Goal: Use online tool/utility: Utilize a website feature to perform a specific function

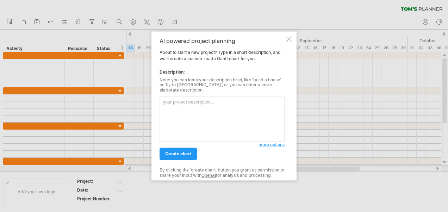
click at [188, 108] on textarea at bounding box center [221, 118] width 125 height 45
click at [161, 100] on textarea "Proposal development IRB submission or approval Literature review Data collecti…" at bounding box center [221, 118] width 125 height 45
click at [167, 99] on textarea "Proposal development IRB submission or approval Literature review Data collecti…" at bounding box center [221, 118] width 125 height 45
paste textarea "My dissertation is titled, Improving the Teaching Process through Psychological…"
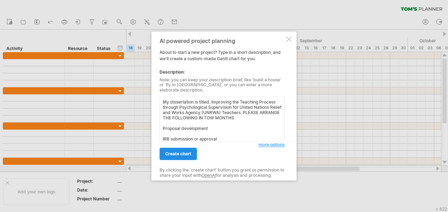
type textarea "My dissertation is titled, Improving the Teaching Process through Psychological…"
click at [184, 151] on span "create chart" at bounding box center [178, 153] width 26 height 5
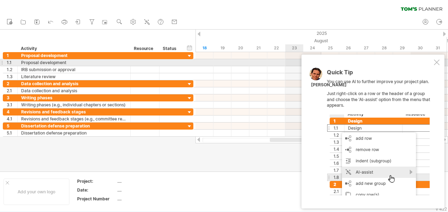
click at [436, 61] on div at bounding box center [436, 62] width 6 height 6
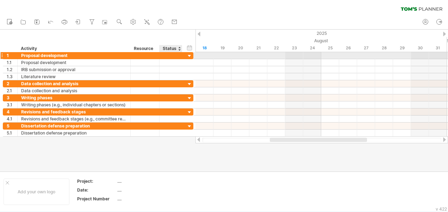
click at [189, 55] on div at bounding box center [189, 56] width 7 height 7
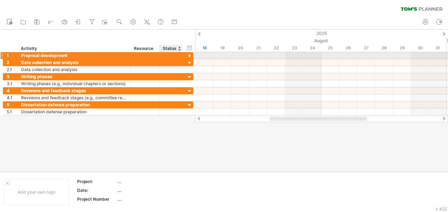
click at [189, 55] on div at bounding box center [189, 56] width 7 height 7
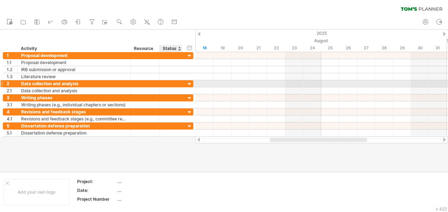
click at [189, 83] on div at bounding box center [189, 84] width 7 height 7
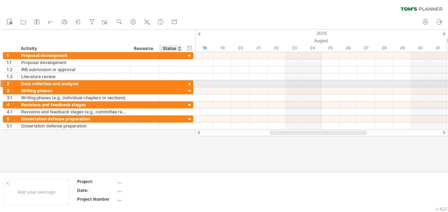
click at [189, 83] on div at bounding box center [189, 84] width 7 height 7
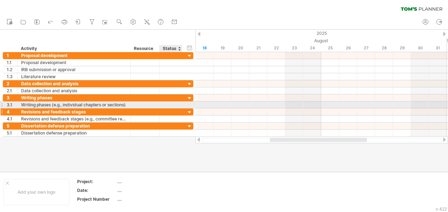
click at [189, 109] on div at bounding box center [189, 112] width 7 height 7
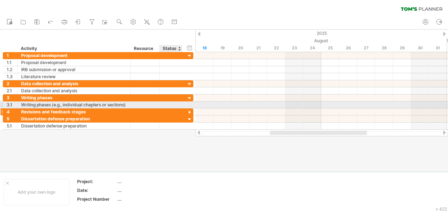
click at [189, 109] on div at bounding box center [189, 112] width 7 height 7
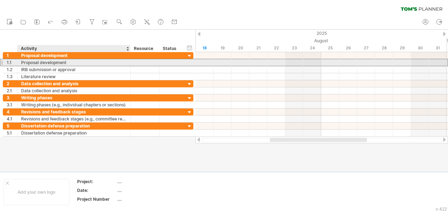
click at [49, 59] on div "Proposal development" at bounding box center [74, 62] width 106 height 7
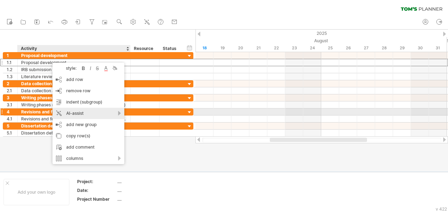
click at [82, 112] on div "AI-assist" at bounding box center [88, 113] width 72 height 11
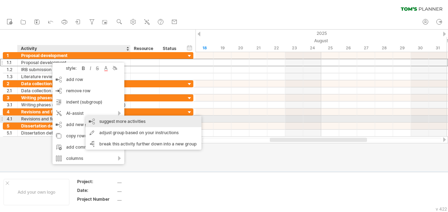
click at [108, 119] on div "suggest more activities" at bounding box center [144, 121] width 116 height 11
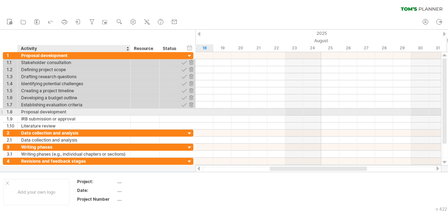
click at [64, 110] on div "Proposal development" at bounding box center [74, 111] width 106 height 7
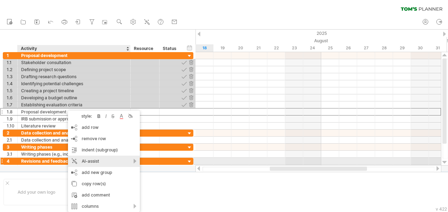
click at [90, 158] on div "AI-assist" at bounding box center [104, 161] width 72 height 11
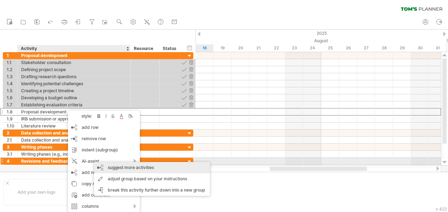
click at [113, 165] on div "suggest more activities" at bounding box center [152, 167] width 116 height 11
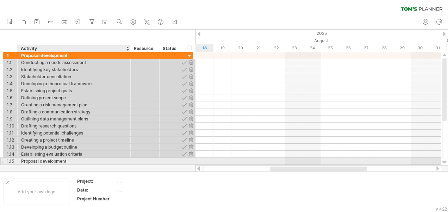
click at [60, 160] on div "Proposal development" at bounding box center [74, 161] width 106 height 7
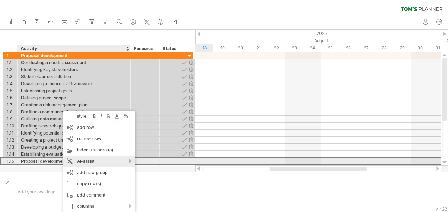
click at [72, 160] on div "AI-assist" at bounding box center [99, 161] width 72 height 11
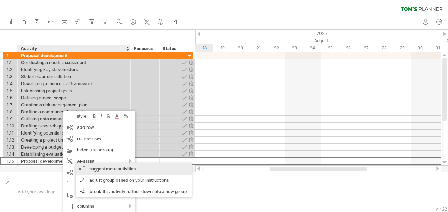
click at [91, 167] on div "suggest more activities" at bounding box center [134, 168] width 116 height 11
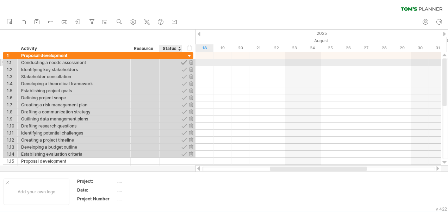
click at [185, 62] on div at bounding box center [184, 62] width 7 height 7
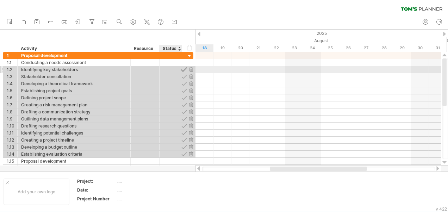
click at [185, 68] on div at bounding box center [184, 69] width 7 height 7
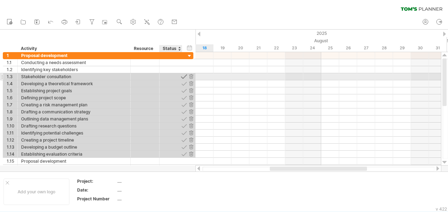
click at [184, 76] on div at bounding box center [184, 76] width 7 height 7
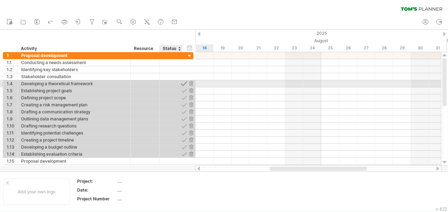
click at [183, 84] on div at bounding box center [184, 83] width 7 height 7
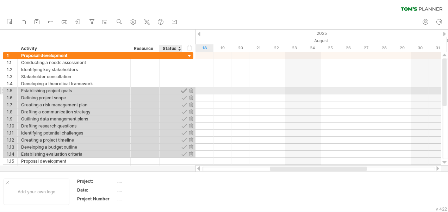
click at [183, 89] on div at bounding box center [184, 90] width 7 height 7
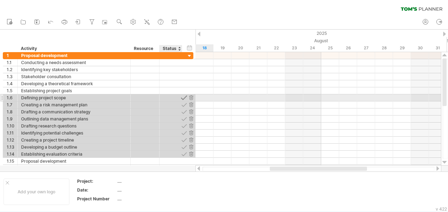
click at [183, 96] on div at bounding box center [184, 97] width 7 height 7
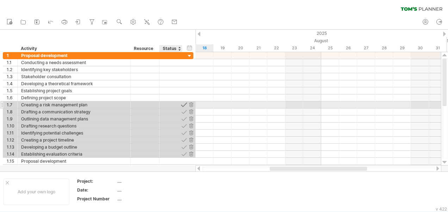
click at [183, 103] on div at bounding box center [184, 104] width 7 height 7
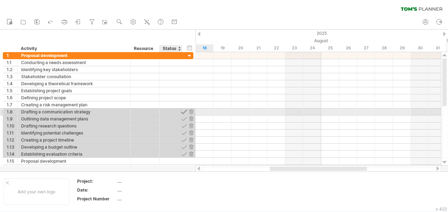
click at [183, 110] on div at bounding box center [184, 111] width 7 height 7
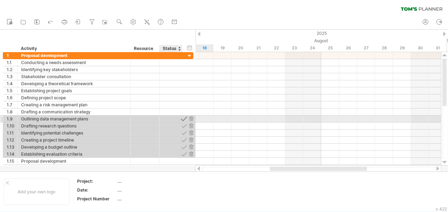
click at [184, 117] on div at bounding box center [184, 118] width 7 height 7
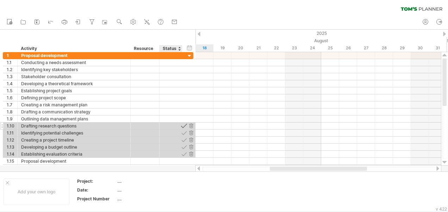
click at [184, 122] on div at bounding box center [184, 125] width 7 height 7
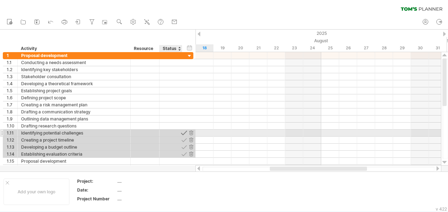
click at [184, 130] on div at bounding box center [184, 132] width 7 height 7
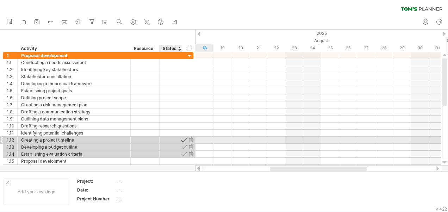
click at [184, 140] on div at bounding box center [184, 140] width 7 height 7
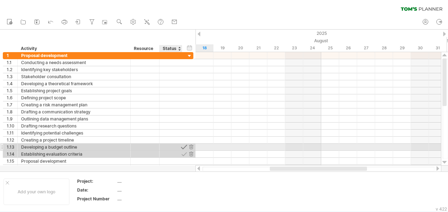
click at [184, 145] on div at bounding box center [184, 147] width 7 height 7
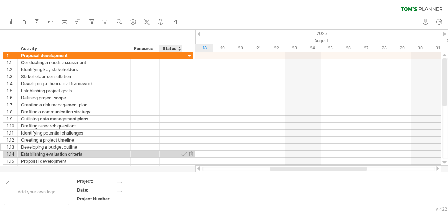
click at [184, 148] on div "**********" at bounding box center [98, 147] width 190 height 7
click at [182, 152] on div at bounding box center [184, 154] width 7 height 7
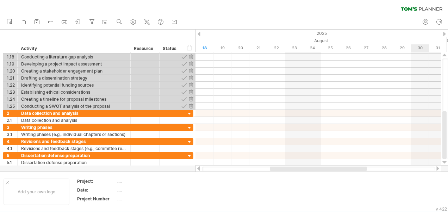
drag, startPoint x: 443, startPoint y: 76, endPoint x: 447, endPoint y: 153, distance: 77.9
click at [447, 153] on html "progress(100%) Trying to reach [DOMAIN_NAME] Connected again... 0% clear filter…" at bounding box center [224, 106] width 448 height 213
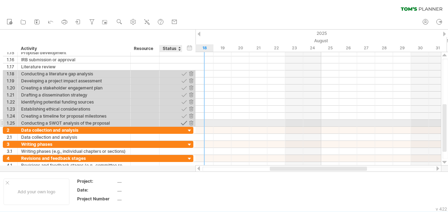
click at [184, 121] on div at bounding box center [184, 123] width 7 height 7
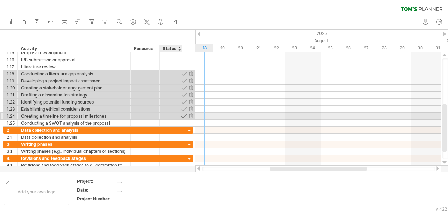
click at [184, 114] on div at bounding box center [184, 116] width 7 height 7
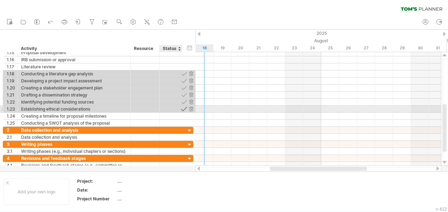
click at [183, 108] on div at bounding box center [184, 109] width 7 height 7
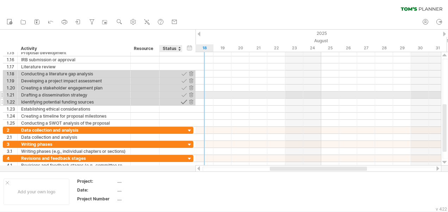
click at [183, 99] on div at bounding box center [184, 102] width 7 height 7
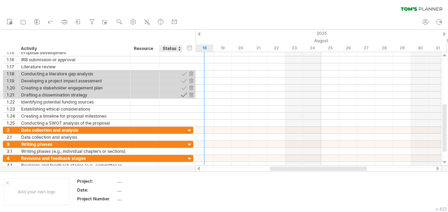
click at [183, 94] on div at bounding box center [184, 94] width 7 height 7
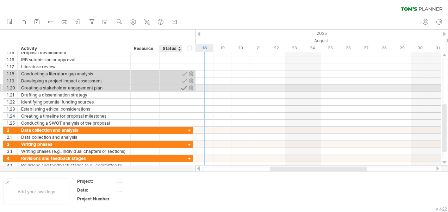
click at [183, 87] on div at bounding box center [184, 87] width 7 height 7
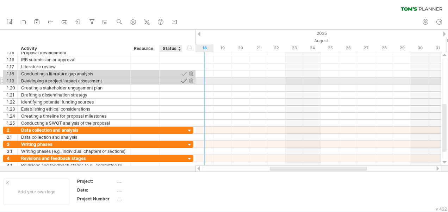
click at [184, 80] on div at bounding box center [184, 80] width 7 height 7
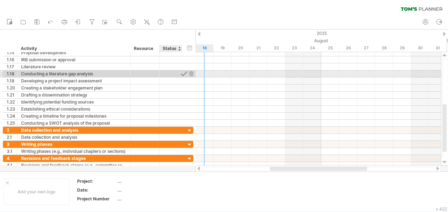
click at [182, 75] on div at bounding box center [184, 73] width 7 height 7
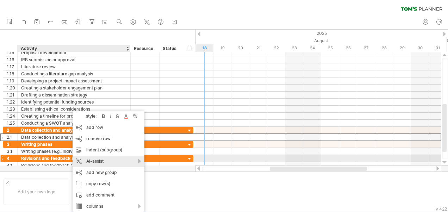
click at [123, 160] on div "AI-assist" at bounding box center [108, 161] width 72 height 11
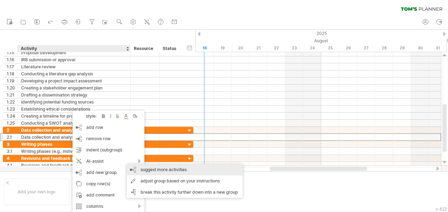
click at [149, 170] on div "suggest more activities" at bounding box center [185, 169] width 116 height 11
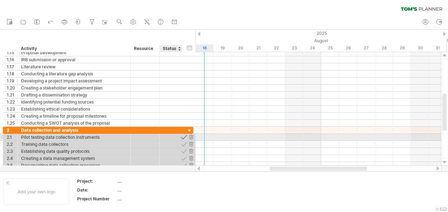
click at [184, 135] on div at bounding box center [184, 137] width 7 height 7
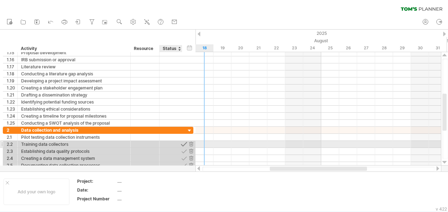
click at [184, 141] on div at bounding box center [184, 144] width 7 height 7
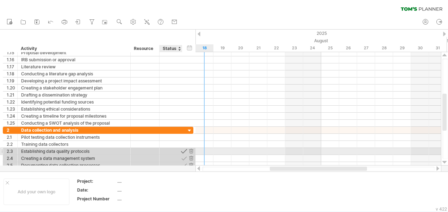
click at [183, 150] on div at bounding box center [184, 151] width 7 height 7
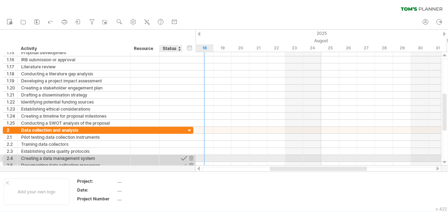
click at [184, 157] on div at bounding box center [184, 158] width 7 height 7
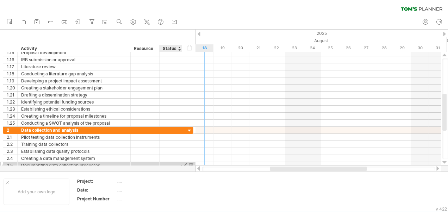
click at [184, 162] on div at bounding box center [184, 165] width 7 height 7
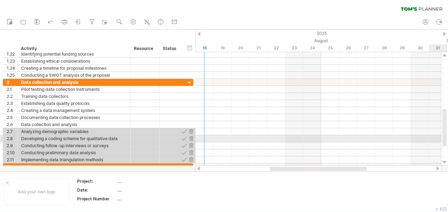
drag, startPoint x: 444, startPoint y: 122, endPoint x: 449, endPoint y: 146, distance: 24.3
click at [447, 146] on html "progress(100%) Trying to reach [DOMAIN_NAME] Connected again... 0% clear filter…" at bounding box center [224, 106] width 448 height 213
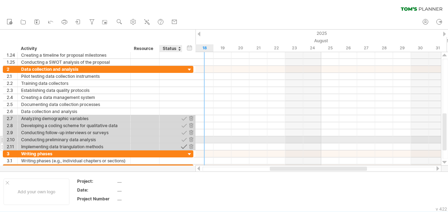
click at [182, 143] on div at bounding box center [184, 146] width 7 height 7
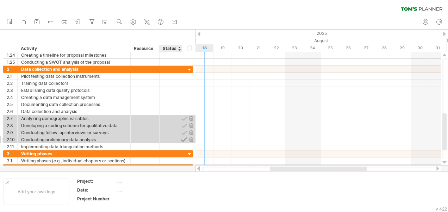
click at [182, 139] on div at bounding box center [184, 139] width 7 height 7
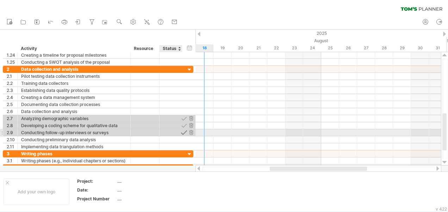
click at [182, 131] on div at bounding box center [184, 132] width 7 height 7
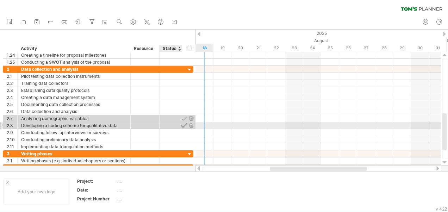
click at [182, 127] on div at bounding box center [184, 125] width 7 height 7
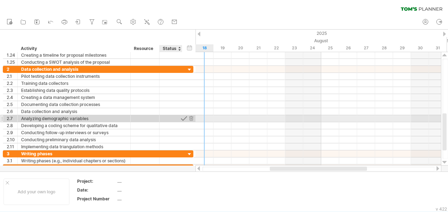
click at [182, 118] on div at bounding box center [184, 118] width 7 height 7
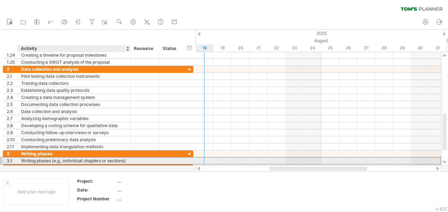
click at [121, 159] on div "Writing phases (e.g., individual chapters or sections)" at bounding box center [74, 160] width 106 height 7
click at [0, 0] on input "**********" at bounding box center [0, 0] width 0 height 0
click at [137, 159] on div at bounding box center [144, 160] width 21 height 7
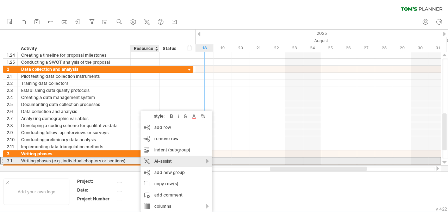
click at [157, 163] on div "AI-assist" at bounding box center [176, 161] width 72 height 11
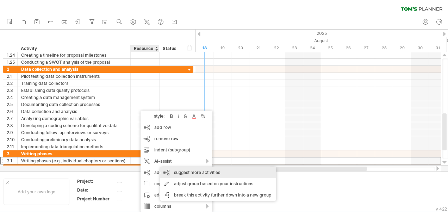
click at [179, 172] on div "suggest more activities" at bounding box center [218, 172] width 116 height 11
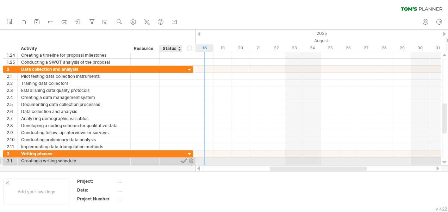
click at [184, 158] on div at bounding box center [184, 160] width 7 height 7
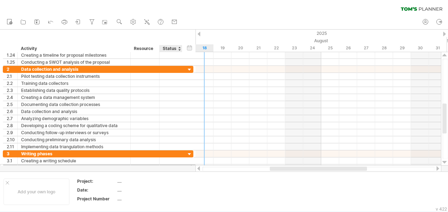
click at [184, 164] on div at bounding box center [184, 167] width 7 height 7
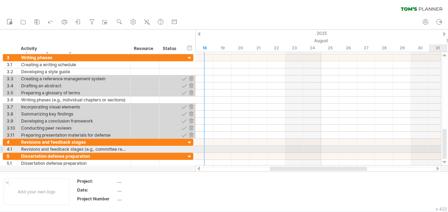
drag, startPoint x: 445, startPoint y: 122, endPoint x: 441, endPoint y: 148, distance: 26.7
click at [441, 148] on div at bounding box center [444, 108] width 7 height 113
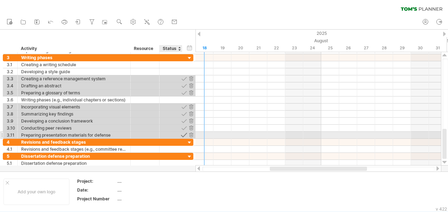
click at [183, 134] on div at bounding box center [184, 135] width 7 height 7
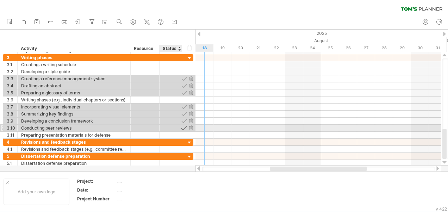
click at [184, 127] on div at bounding box center [184, 128] width 7 height 7
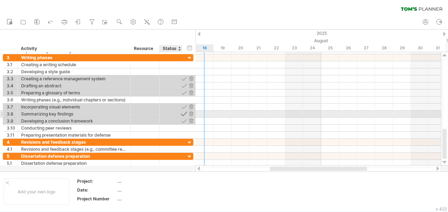
drag, startPoint x: 184, startPoint y: 119, endPoint x: 183, endPoint y: 112, distance: 7.4
click at [183, 112] on div "**********" at bounding box center [98, 96] width 190 height 84
click at [183, 112] on div at bounding box center [184, 113] width 7 height 7
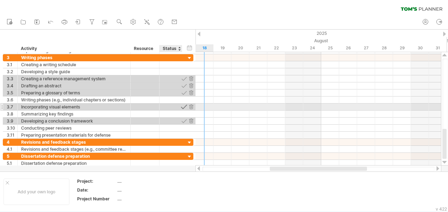
drag, startPoint x: 182, startPoint y: 117, endPoint x: 183, endPoint y: 105, distance: 12.3
click at [183, 105] on div "**********" at bounding box center [98, 96] width 190 height 84
click at [183, 105] on div at bounding box center [184, 106] width 7 height 7
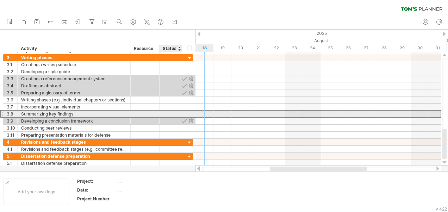
click at [183, 114] on div "**********" at bounding box center [98, 113] width 190 height 7
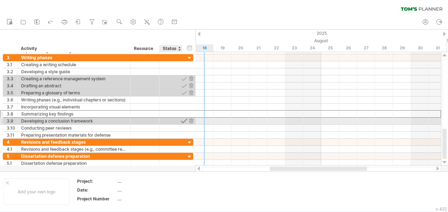
click at [184, 119] on div at bounding box center [184, 121] width 7 height 7
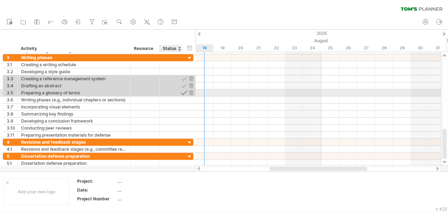
click at [185, 91] on div at bounding box center [184, 92] width 7 height 7
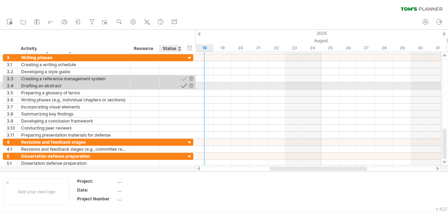
click at [184, 84] on div at bounding box center [184, 85] width 7 height 7
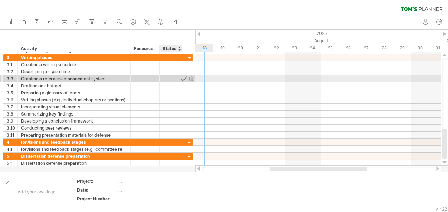
click at [184, 78] on div at bounding box center [184, 78] width 7 height 7
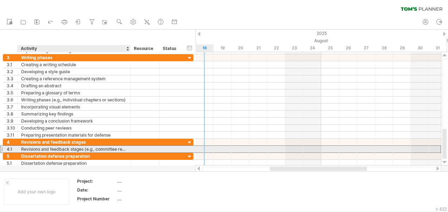
click at [103, 147] on div "Revisions and feedback stages (e.g., committee reviews or advisor meetings)" at bounding box center [74, 149] width 106 height 7
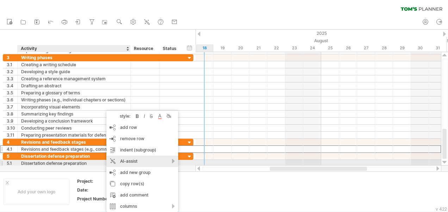
click at [120, 161] on div "AI-assist" at bounding box center [142, 161] width 72 height 11
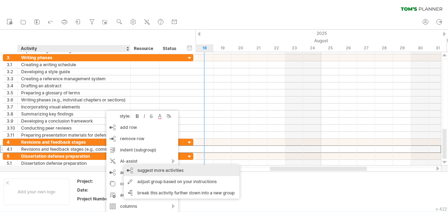
click at [141, 169] on div "suggest more activities" at bounding box center [182, 170] width 116 height 11
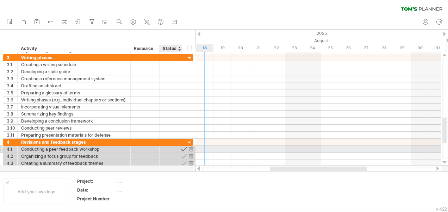
click at [184, 146] on div at bounding box center [184, 149] width 7 height 7
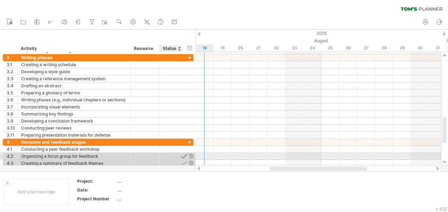
click at [184, 153] on div at bounding box center [184, 156] width 7 height 7
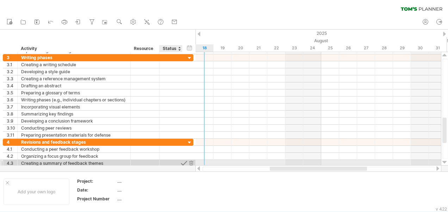
click at [183, 160] on div at bounding box center [184, 163] width 7 height 7
click at [444, 162] on div at bounding box center [444, 162] width 5 height 6
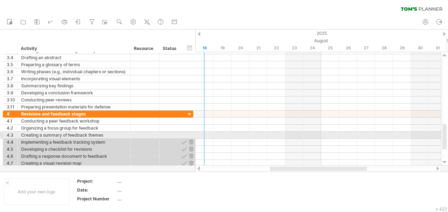
click at [444, 162] on div at bounding box center [444, 162] width 5 height 6
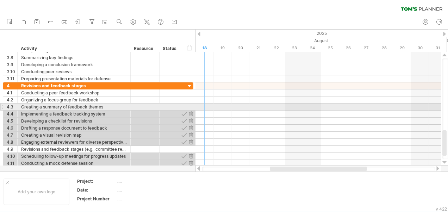
click at [444, 162] on div at bounding box center [444, 162] width 5 height 6
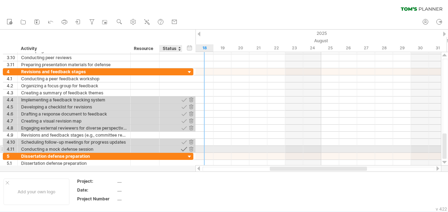
click at [182, 148] on div at bounding box center [184, 149] width 7 height 7
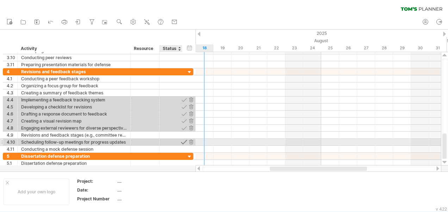
click at [182, 140] on div at bounding box center [184, 142] width 7 height 7
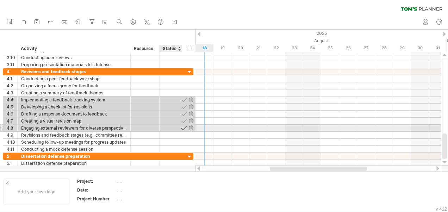
click at [184, 127] on div at bounding box center [184, 128] width 7 height 7
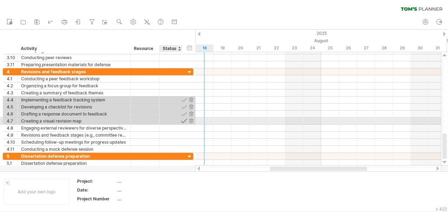
click at [184, 120] on div at bounding box center [184, 121] width 7 height 7
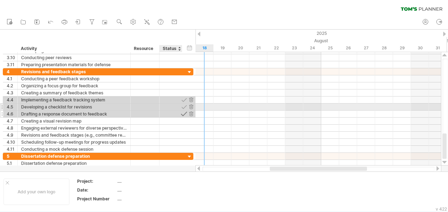
click at [183, 110] on div at bounding box center [184, 113] width 7 height 7
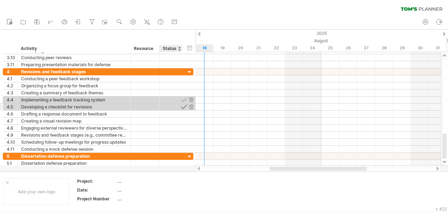
click at [184, 105] on div at bounding box center [184, 106] width 7 height 7
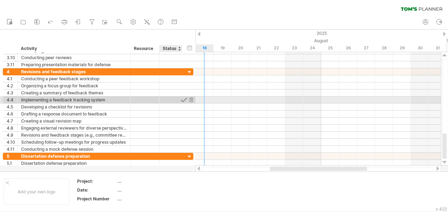
click at [183, 99] on div at bounding box center [184, 99] width 7 height 7
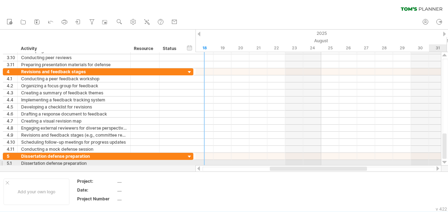
click at [445, 162] on div at bounding box center [444, 162] width 5 height 6
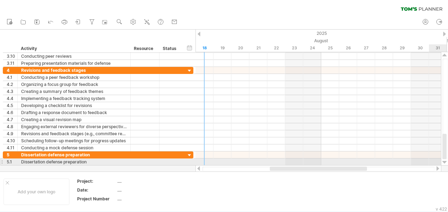
click at [445, 162] on div at bounding box center [444, 162] width 5 height 6
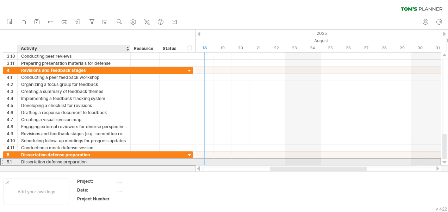
click at [74, 159] on div "Dissertation defense preparation" at bounding box center [74, 161] width 106 height 7
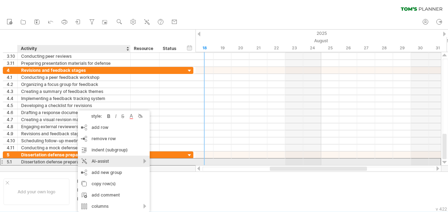
click at [88, 160] on div "AI-assist" at bounding box center [114, 161] width 72 height 11
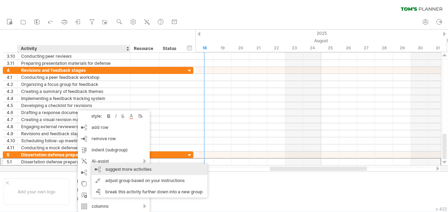
click at [127, 167] on div "suggest more activities" at bounding box center [149, 169] width 116 height 11
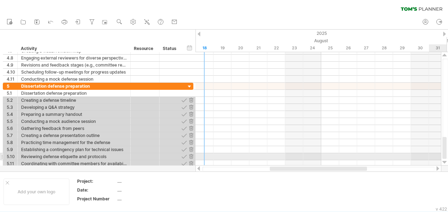
drag, startPoint x: 445, startPoint y: 131, endPoint x: 445, endPoint y: 158, distance: 27.4
click at [445, 158] on div at bounding box center [444, 148] width 4 height 22
click at [183, 160] on div at bounding box center [184, 163] width 7 height 7
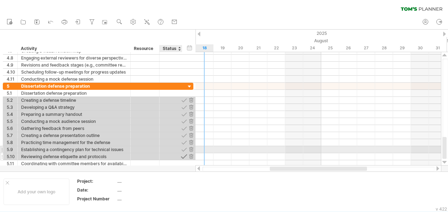
click at [183, 153] on div at bounding box center [184, 156] width 7 height 7
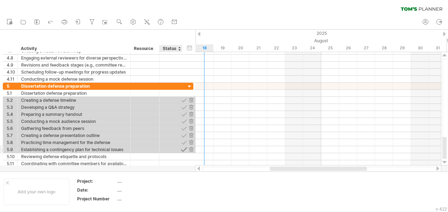
click at [182, 148] on div at bounding box center [184, 149] width 7 height 7
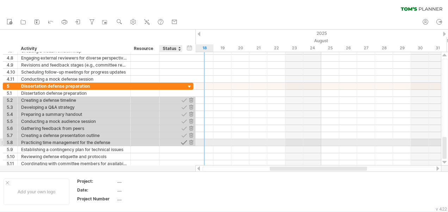
click at [182, 144] on div at bounding box center [184, 142] width 7 height 7
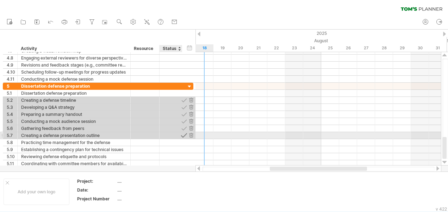
click at [183, 135] on div at bounding box center [184, 135] width 7 height 7
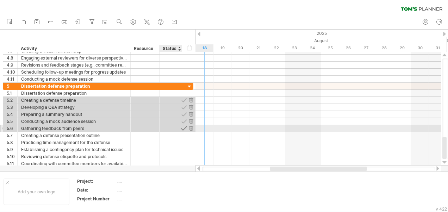
click at [183, 128] on div at bounding box center [184, 128] width 7 height 7
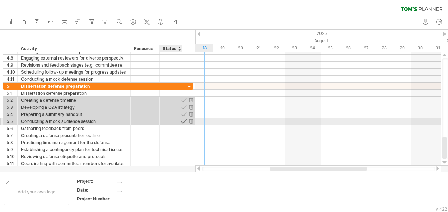
click at [183, 120] on div at bounding box center [184, 121] width 7 height 7
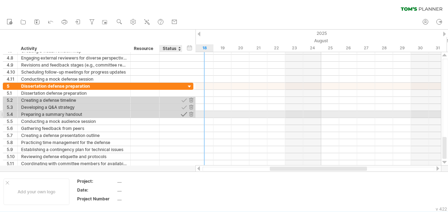
click at [183, 114] on div at bounding box center [184, 114] width 7 height 7
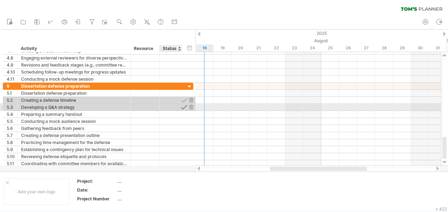
click at [183, 108] on div at bounding box center [184, 107] width 7 height 7
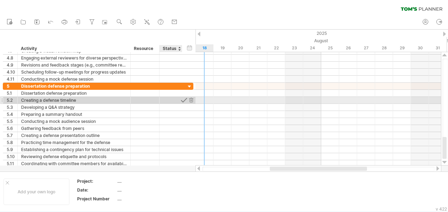
click at [183, 102] on div at bounding box center [184, 100] width 7 height 7
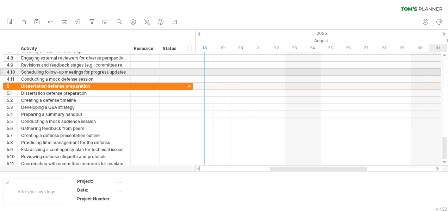
click at [445, 72] on div at bounding box center [445, 108] width 6 height 100
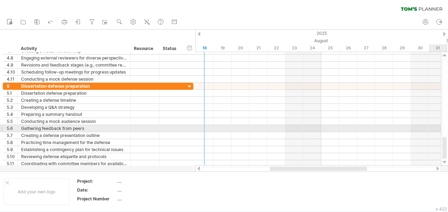
drag, startPoint x: 445, startPoint y: 72, endPoint x: 444, endPoint y: 133, distance: 61.2
click at [444, 133] on div at bounding box center [445, 108] width 6 height 100
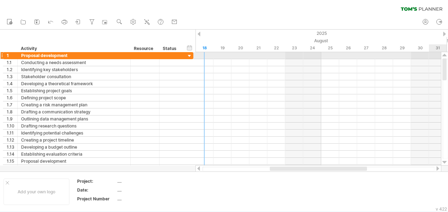
drag, startPoint x: 444, startPoint y: 140, endPoint x: 440, endPoint y: 43, distance: 97.2
click at [440, 43] on div "Trying to reach [DOMAIN_NAME] Connected again... 0% clear filter new 1" at bounding box center [224, 106] width 448 height 212
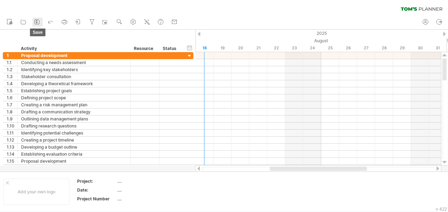
click at [36, 22] on icon at bounding box center [36, 21] width 7 height 7
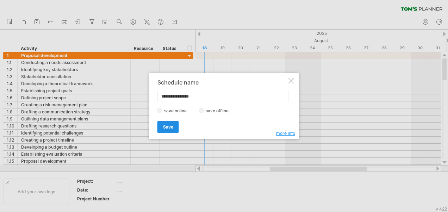
type input "**********"
click at [170, 124] on link "Save" at bounding box center [167, 127] width 21 height 12
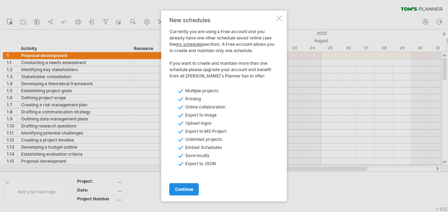
click at [183, 186] on link "continue" at bounding box center [184, 189] width 30 height 12
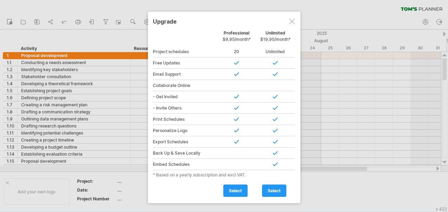
click at [292, 21] on div at bounding box center [292, 22] width 6 height 6
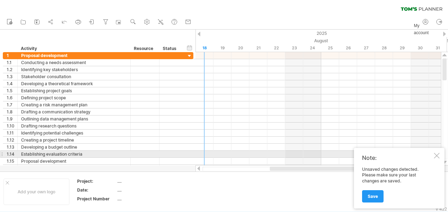
click at [434, 155] on div at bounding box center [436, 156] width 6 height 6
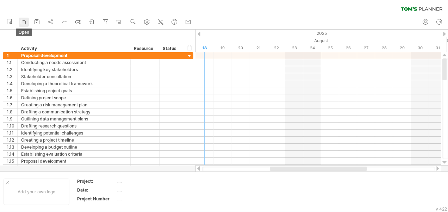
click at [25, 22] on icon at bounding box center [23, 21] width 7 height 7
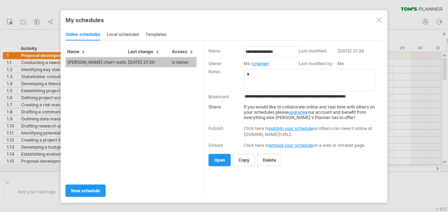
click at [97, 58] on td "[PERSON_NAME] chart-wafa" at bounding box center [95, 62] width 61 height 10
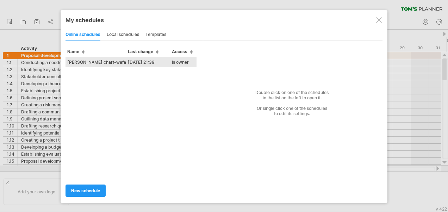
click at [88, 60] on td "[PERSON_NAME] chart-wafa" at bounding box center [95, 62] width 61 height 10
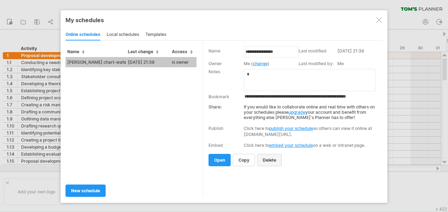
click at [268, 158] on span "delete" at bounding box center [268, 159] width 13 height 5
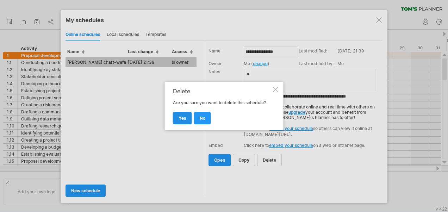
click at [185, 115] on link "yes" at bounding box center [182, 118] width 19 height 12
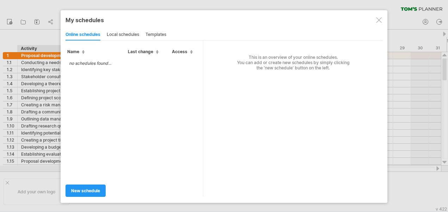
click at [47, 186] on div at bounding box center [224, 106] width 448 height 212
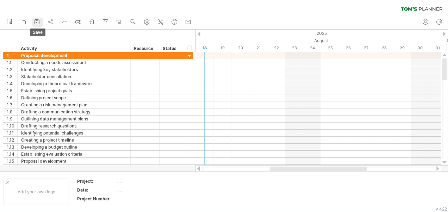
click at [36, 23] on icon at bounding box center [36, 21] width 7 height 7
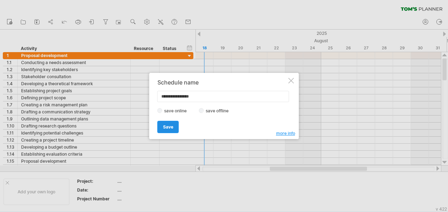
click at [169, 124] on span "Save" at bounding box center [168, 126] width 10 height 5
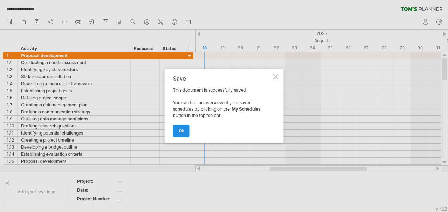
click at [181, 127] on link "ok" at bounding box center [181, 131] width 17 height 12
